Goal: Transaction & Acquisition: Download file/media

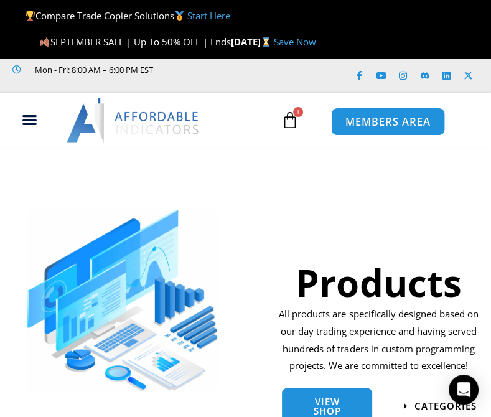
click at [387, 118] on span "MEMBERS AREA" at bounding box center [388, 121] width 85 height 11
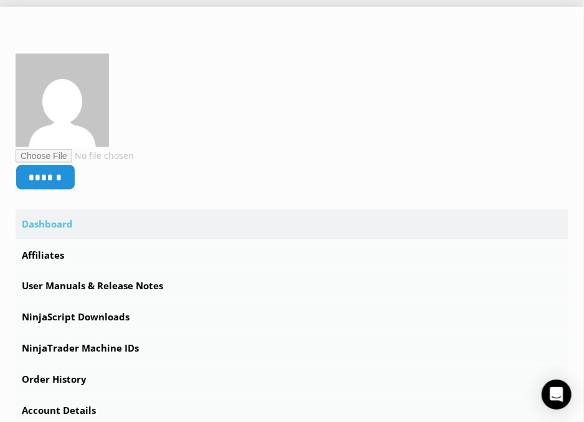
scroll to position [299, 0]
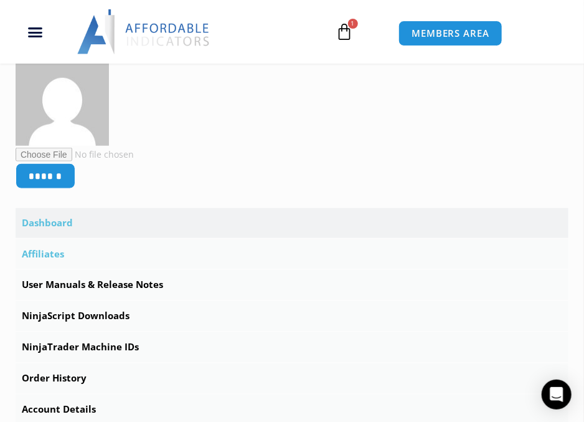
click at [55, 252] on link "Affiliates" at bounding box center [292, 254] width 553 height 30
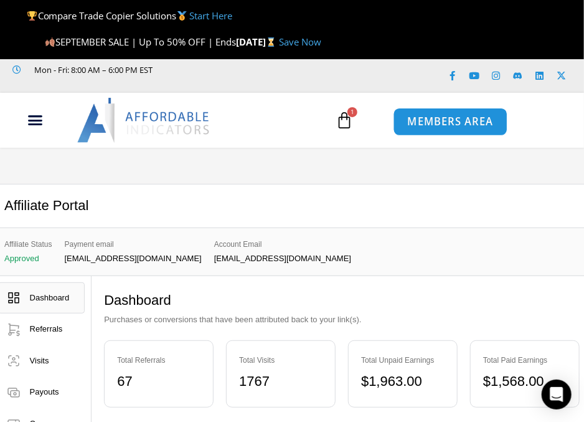
click at [440, 116] on span "MEMBERS AREA" at bounding box center [450, 121] width 85 height 11
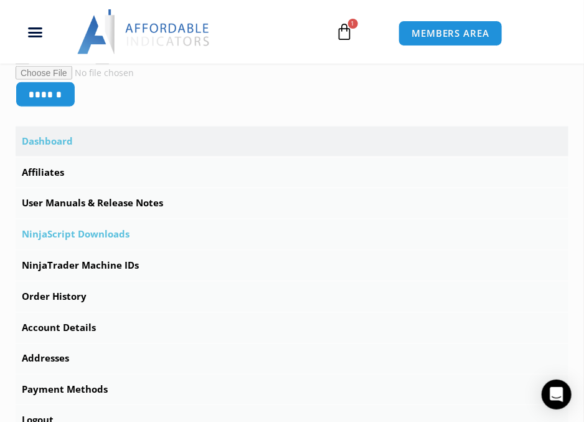
scroll to position [399, 0]
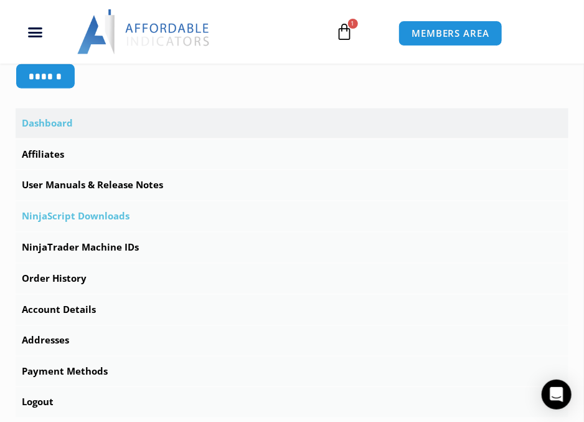
click at [92, 213] on link "NinjaScript Downloads" at bounding box center [292, 216] width 553 height 30
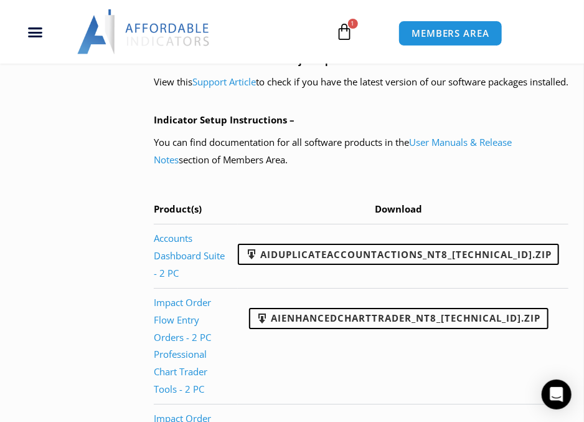
scroll to position [1196, 0]
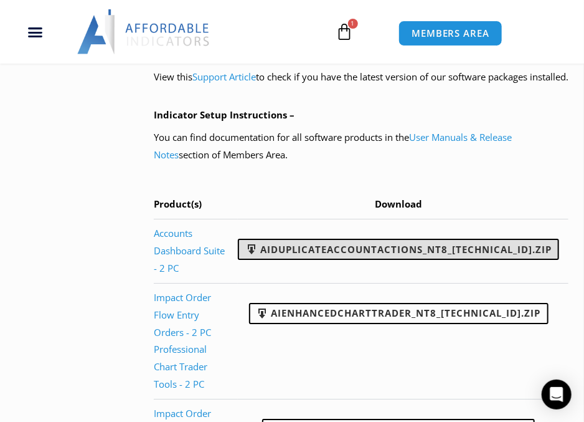
click at [402, 260] on link "AIDuplicateAccountActions_NT8_[TECHNICAL_ID].zip" at bounding box center [398, 249] width 321 height 21
click at [411, 260] on link "AIDuplicateAccountActions_NT8_[TECHNICAL_ID].zip" at bounding box center [398, 249] width 321 height 21
